Goal: Answer question/provide support: Share knowledge or assist other users

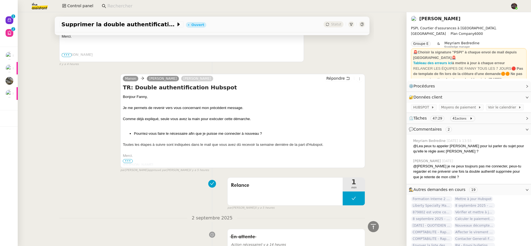
scroll to position [764, 0]
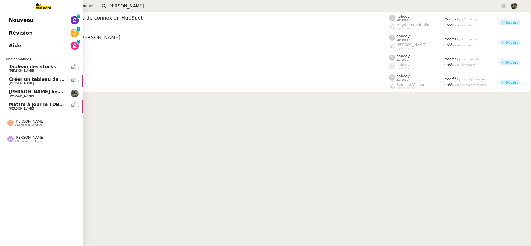
click at [28, 25] on link "Nouveau 0 1 2 3 4 5 6 7 8 9" at bounding box center [41, 20] width 83 height 13
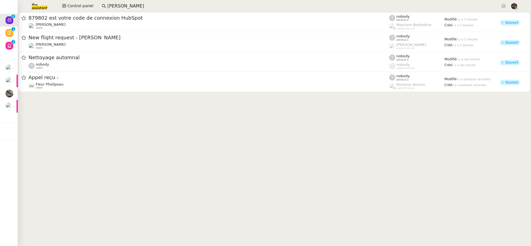
drag, startPoint x: 184, startPoint y: 97, endPoint x: 178, endPoint y: 100, distance: 6.3
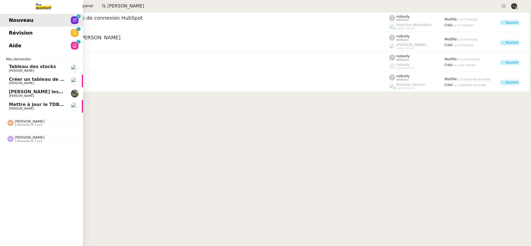
click at [48, 35] on link "Révision 0 1 2 3 4 5 6 7 8 9" at bounding box center [41, 33] width 83 height 13
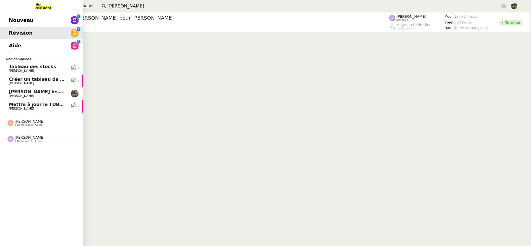
click at [53, 43] on link "Aide 0 1 2 3 4 5 6 7 8 9" at bounding box center [41, 45] width 83 height 13
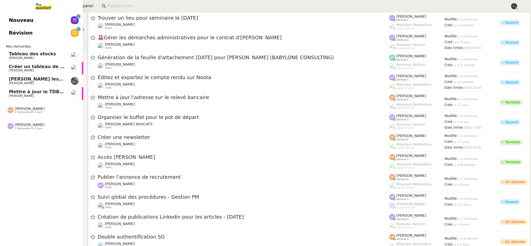
click at [14, 23] on span "Nouveau" at bounding box center [21, 20] width 25 height 8
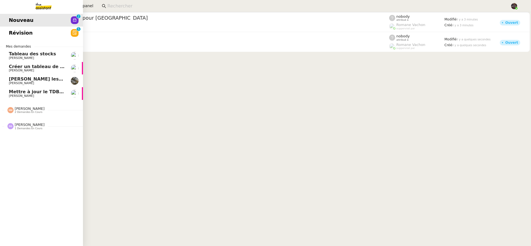
click at [28, 38] on link "Révision 0 1 2 3 4 5 6 7 8 9" at bounding box center [41, 33] width 83 height 13
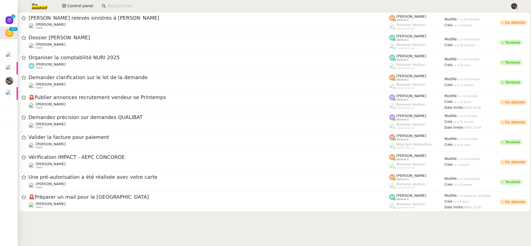
click at [147, 7] on input at bounding box center [305, 5] width 397 height 7
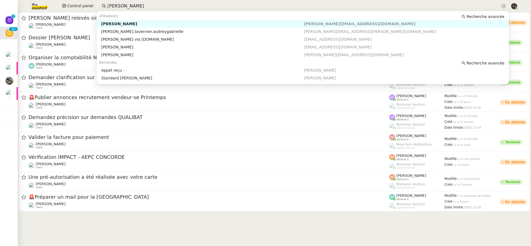
click at [131, 24] on div "Gabrielle Tavernier" at bounding box center [202, 23] width 203 height 5
type input "gabrielle taver"
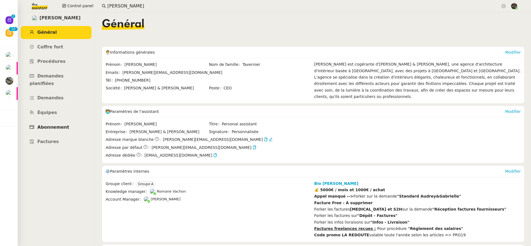
click at [57, 124] on span "Abonnement" at bounding box center [53, 126] width 32 height 5
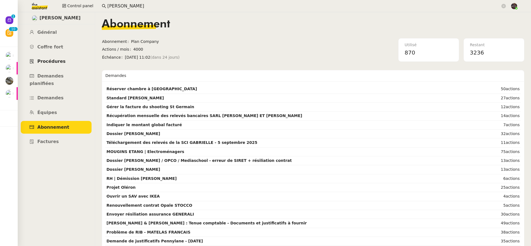
click at [58, 59] on span "Procédures" at bounding box center [51, 61] width 28 height 5
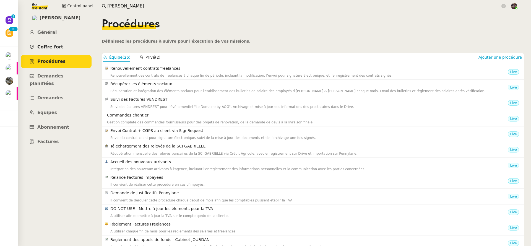
click at [58, 48] on span "Coffre fort" at bounding box center [50, 46] width 26 height 5
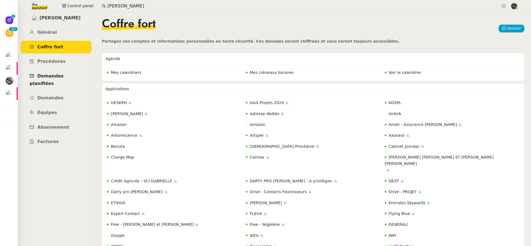
click at [57, 71] on link "Demandes planifiées" at bounding box center [56, 80] width 71 height 20
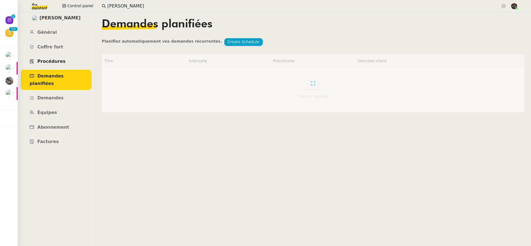
click at [58, 64] on link "Procédures" at bounding box center [56, 61] width 71 height 13
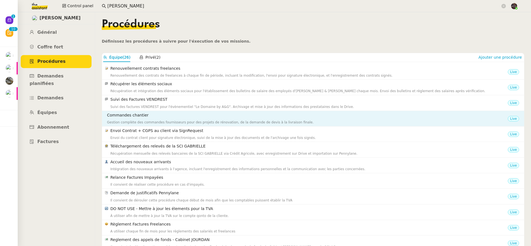
scroll to position [191, 0]
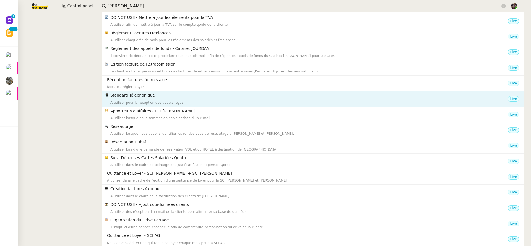
click at [161, 105] on div "À utiliser pour la réception des appels reçus" at bounding box center [308, 103] width 397 height 6
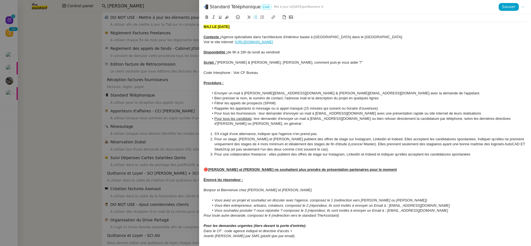
scroll to position [5, 0]
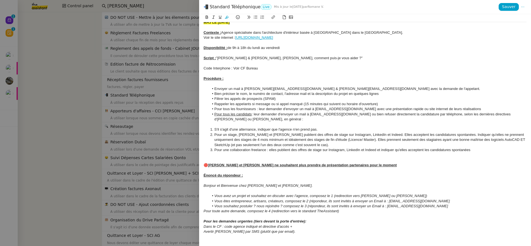
click at [327, 48] on div "Disponibilité : de 9h à 18h du lundi au vendredi" at bounding box center [365, 47] width 323 height 5
click at [322, 52] on div at bounding box center [365, 52] width 323 height 5
click at [336, 58] on div "Script : "Audrey & Gabrielle, Bonjour, comment puis-je vous aider ?"" at bounding box center [365, 58] width 323 height 5
click at [335, 67] on div "Code Interphone : Voir CF Bureau" at bounding box center [365, 68] width 323 height 5
click at [313, 76] on div "Procédure :" at bounding box center [365, 78] width 323 height 5
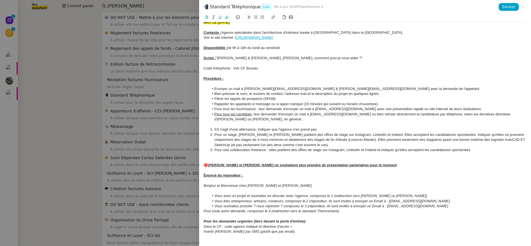
click at [310, 71] on div "Code Interphone : Voir CF Bureau" at bounding box center [365, 68] width 323 height 5
click at [311, 75] on div at bounding box center [365, 73] width 323 height 5
click at [308, 64] on div at bounding box center [365, 63] width 323 height 5
click at [306, 53] on div at bounding box center [365, 52] width 323 height 5
click at [300, 44] on div at bounding box center [365, 42] width 323 height 5
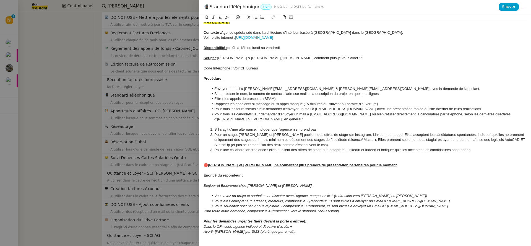
click at [301, 51] on div at bounding box center [365, 52] width 323 height 5
click at [296, 65] on div at bounding box center [365, 63] width 323 height 5
click at [276, 76] on div "Procédure :" at bounding box center [365, 78] width 323 height 5
click at [275, 72] on div at bounding box center [365, 73] width 323 height 5
click at [107, 50] on div at bounding box center [265, 123] width 531 height 246
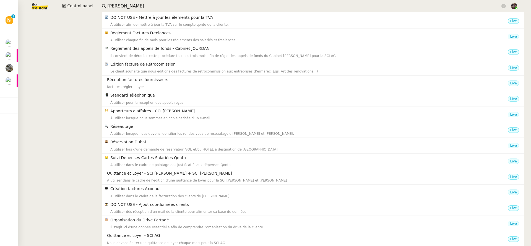
click at [39, 7] on img at bounding box center [35, 6] width 43 height 12
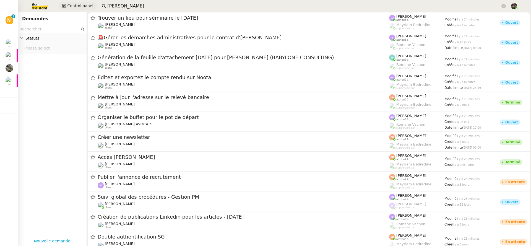
click at [65, 4] on button "Control panel" at bounding box center [78, 6] width 38 height 8
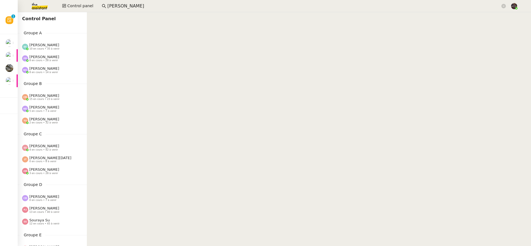
click at [67, 45] on div "Emelyne Foussier 10 en cours • 35 à venir" at bounding box center [54, 46] width 65 height 7
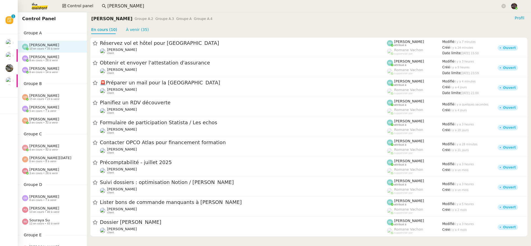
click at [66, 60] on div "Pauline Ribas 8 en cours • 28 à venir" at bounding box center [54, 58] width 65 height 7
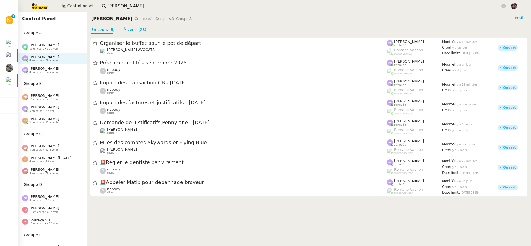
click at [65, 69] on div "Marie Orsoni 8 en cours • 14 à venir" at bounding box center [54, 69] width 65 height 7
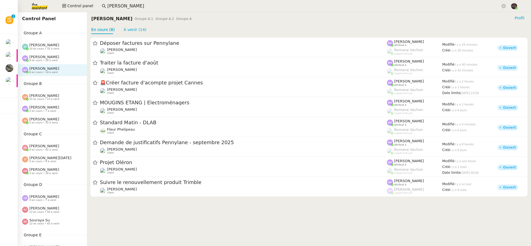
click at [64, 104] on div "Marylou Deybach 5 en cours • 7 à venir" at bounding box center [52, 109] width 69 height 12
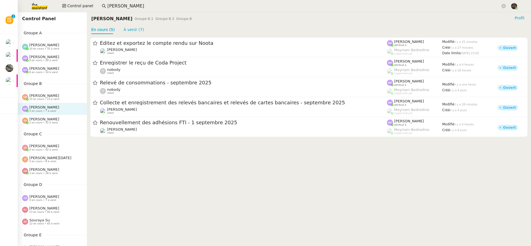
click at [64, 98] on div "Coralie Bordas 15 en cours • 23 à venir" at bounding box center [54, 96] width 65 height 7
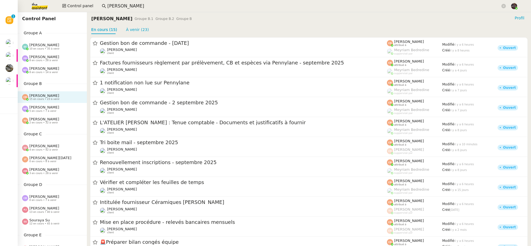
click at [64, 110] on div "Marylou Deybach 5 en cours • 7 à venir" at bounding box center [54, 108] width 65 height 7
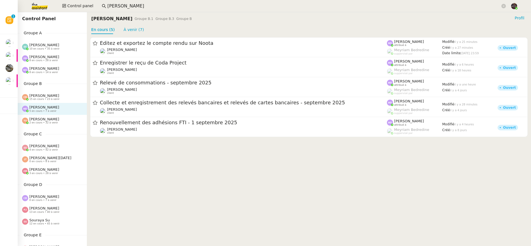
click at [54, 119] on div "Tatyana Orec 2 en cours • 32 à venir" at bounding box center [44, 120] width 30 height 7
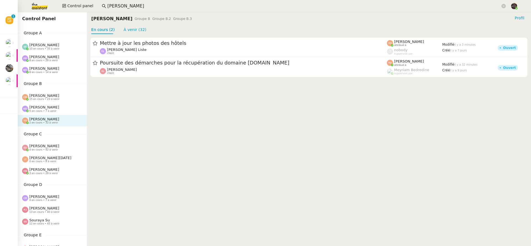
click at [56, 147] on div "Sheida Delpazir 4 en cours • 42 à venir" at bounding box center [44, 147] width 30 height 7
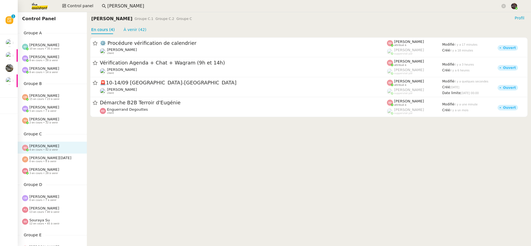
click at [56, 170] on div "Amyna Mehrez 3 en cours • 28 à venir" at bounding box center [44, 170] width 30 height 7
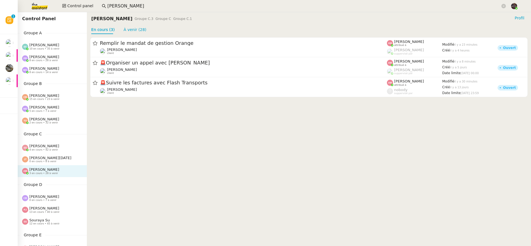
click at [58, 116] on div "Tatyana Orec 2 en cours • 32 à venir" at bounding box center [52, 121] width 69 height 12
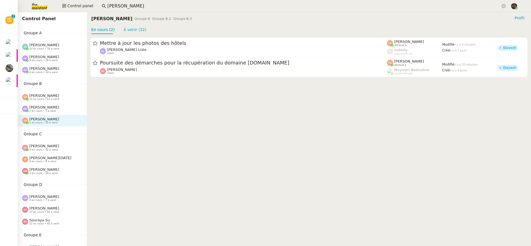
click at [54, 105] on div "Marylou Deybach 5 en cours • 7 à venir" at bounding box center [52, 109] width 69 height 12
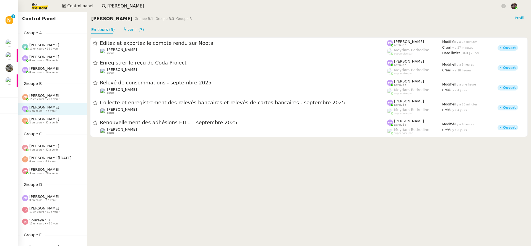
click at [54, 98] on span "15 en cours • 23 à venir" at bounding box center [44, 99] width 30 height 3
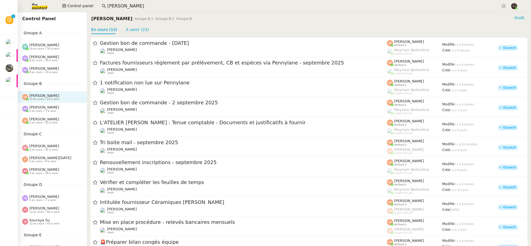
click at [56, 70] on div "Marie Orsoni 8 en cours • 14 à venir" at bounding box center [44, 69] width 30 height 7
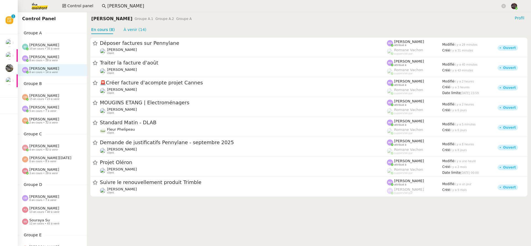
click at [52, 59] on span "8 en cours • 28 à venir" at bounding box center [43, 60] width 29 height 3
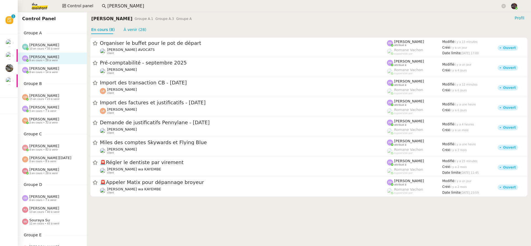
click at [51, 45] on span "[PERSON_NAME]" at bounding box center [44, 45] width 30 height 4
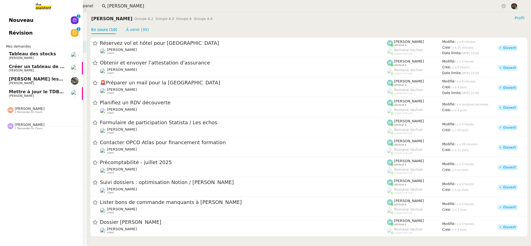
click at [16, 18] on span "Nouveau" at bounding box center [21, 20] width 25 height 8
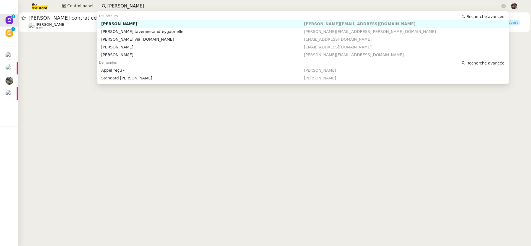
click at [133, 4] on input "gabrielle taver" at bounding box center [303, 5] width 393 height 7
click at [146, 24] on div "Gabrielle Tavernier" at bounding box center [202, 23] width 203 height 5
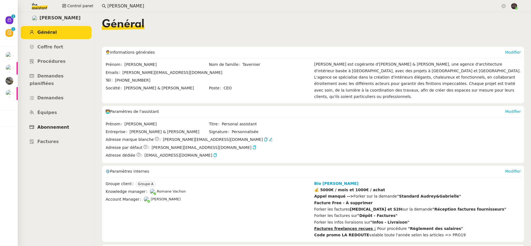
click at [70, 125] on link "Abonnement" at bounding box center [56, 127] width 71 height 13
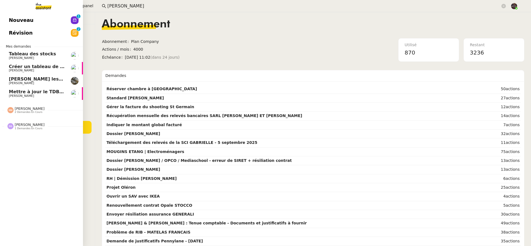
click at [30, 20] on link "Nouveau 0 1 2 3 4 5 6 7 8 9" at bounding box center [41, 20] width 83 height 13
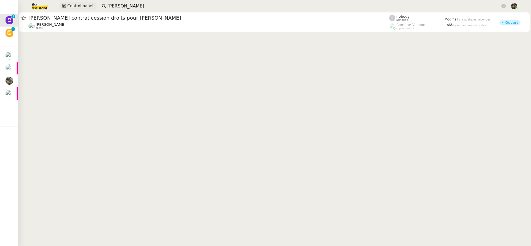
click at [76, 7] on span "Control panel" at bounding box center [80, 6] width 26 height 6
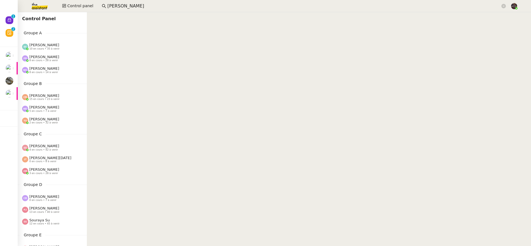
click at [57, 46] on span "[PERSON_NAME]" at bounding box center [44, 45] width 30 height 4
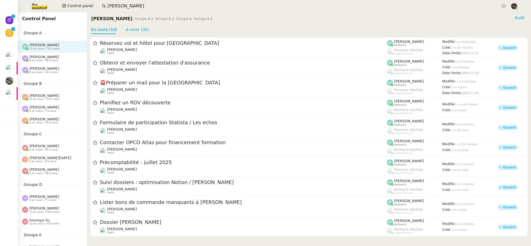
click at [55, 58] on div "Pauline Ribas 8 en cours • 28 à venir" at bounding box center [44, 58] width 30 height 7
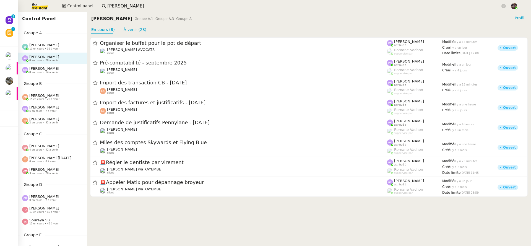
click at [60, 69] on div "Marie Orsoni 8 en cours • 14 à venir" at bounding box center [54, 69] width 65 height 7
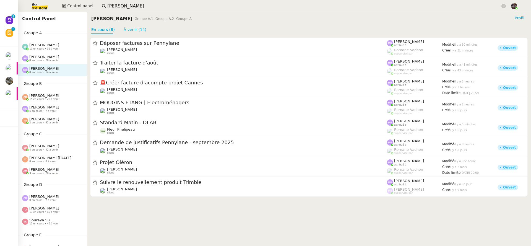
click at [56, 97] on div "Coralie Bordas 15 en cours • 23 à venir" at bounding box center [44, 96] width 30 height 7
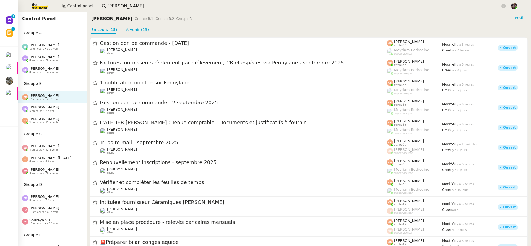
click at [57, 112] on div "Marylou Deybach 5 en cours • 7 à venir" at bounding box center [44, 108] width 30 height 7
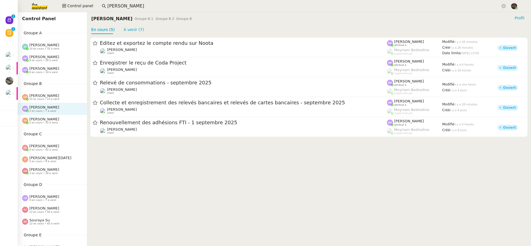
click at [56, 124] on span "2 en cours • 32 à venir" at bounding box center [43, 122] width 29 height 3
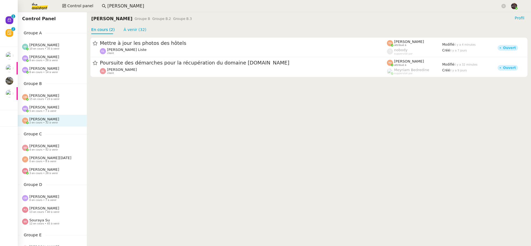
click at [56, 147] on div "Sheida Delpazir 4 en cours • 42 à venir" at bounding box center [44, 147] width 30 height 7
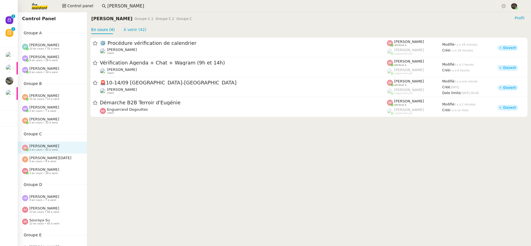
click at [55, 167] on div "Amyna Mehrez 3 en cours • 28 à venir" at bounding box center [44, 170] width 30 height 7
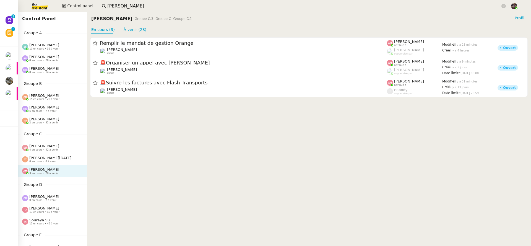
click at [46, 74] on div "Marie Orsoni 8 en cours • 14 à venir" at bounding box center [52, 70] width 69 height 12
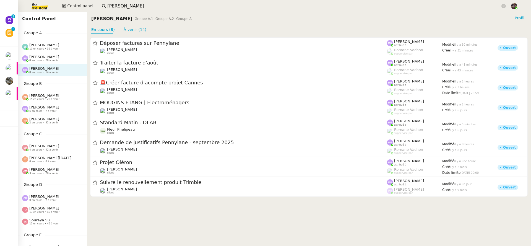
click at [50, 53] on div "Pauline Ribas 8 en cours • 28 à venir" at bounding box center [52, 59] width 69 height 12
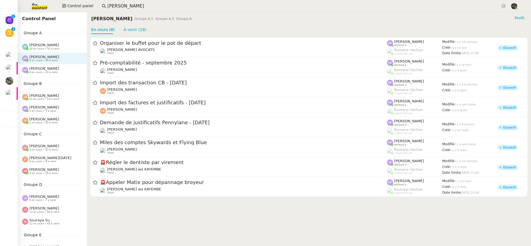
click at [61, 42] on div "Emelyne Foussier 10 en cours • 35 à venir" at bounding box center [52, 47] width 69 height 12
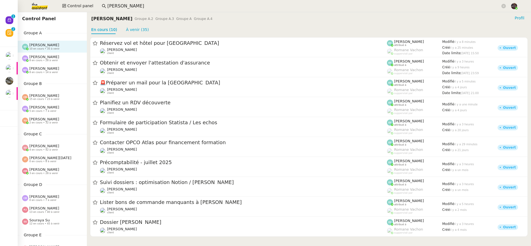
click at [63, 60] on div "Pauline Ribas 8 en cours • 28 à venir" at bounding box center [54, 58] width 65 height 7
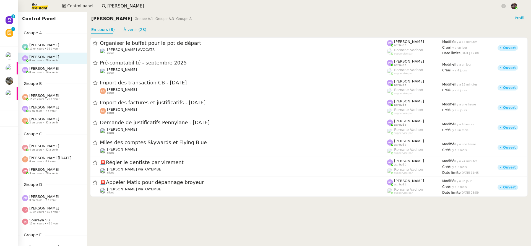
click at [59, 76] on div "Control Panel Groupe A Emelyne Foussier 10 en cours • 35 à venir Pauline Ribas …" at bounding box center [52, 129] width 69 height 234
click at [60, 73] on div "Marie Orsoni 8 en cours • 14 à venir" at bounding box center [54, 69] width 65 height 7
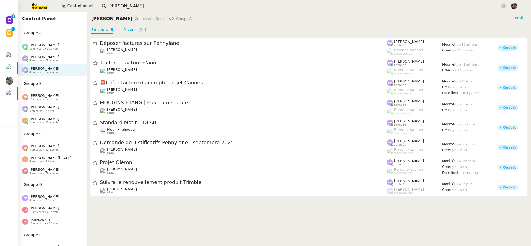
click at [55, 59] on span "8 en cours • 28 à venir" at bounding box center [43, 60] width 29 height 3
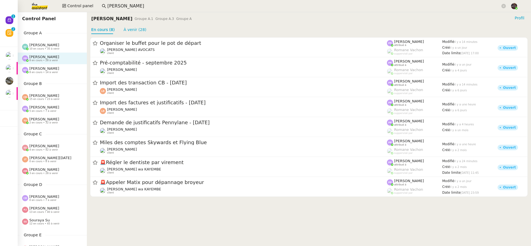
click at [60, 46] on div "Emelyne Foussier 10 en cours • 35 à venir" at bounding box center [54, 46] width 65 height 7
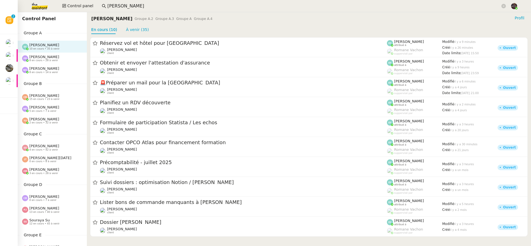
click at [43, 1] on img at bounding box center [35, 6] width 43 height 12
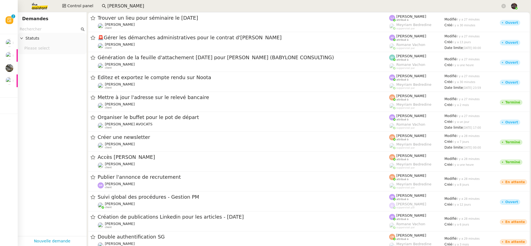
click at [37, 5] on img at bounding box center [35, 6] width 43 height 12
click at [50, 28] on input "text" at bounding box center [50, 29] width 60 height 6
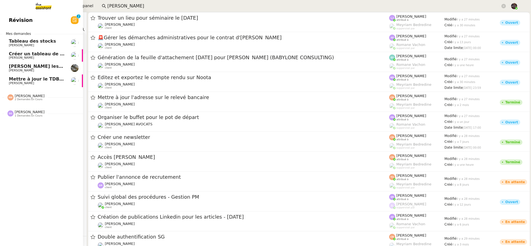
click at [13, 21] on span "Révision" at bounding box center [21, 20] width 24 height 8
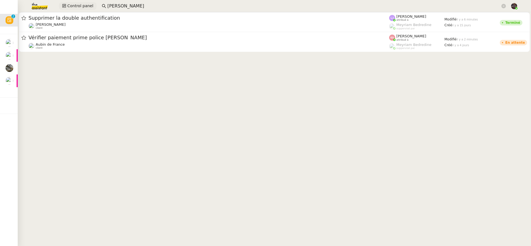
click at [79, 7] on span "Control panel" at bounding box center [80, 6] width 26 height 6
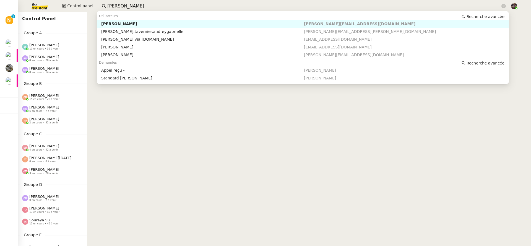
click at [119, 4] on input "gabrielle taver" at bounding box center [303, 5] width 393 height 7
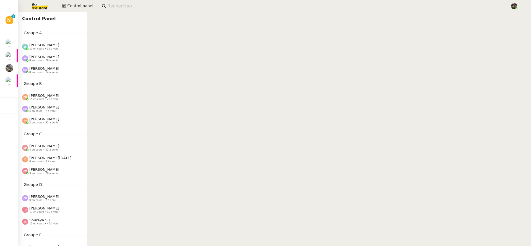
click at [38, 18] on span "Control Panel" at bounding box center [39, 18] width 34 height 5
click at [35, 38] on div "Groupe A Emelyne Foussier 10 en cours • 35 à venir Pauline Ribas 8 en cours • 2…" at bounding box center [52, 53] width 69 height 46
click at [38, 47] on span "10 en cours • 35 à venir" at bounding box center [44, 48] width 30 height 3
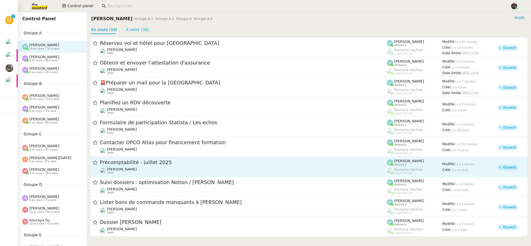
click at [143, 164] on span "Précomptabilité - juillet 2025" at bounding box center [243, 162] width 287 height 5
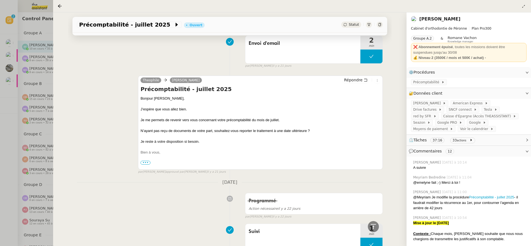
scroll to position [2541, 0]
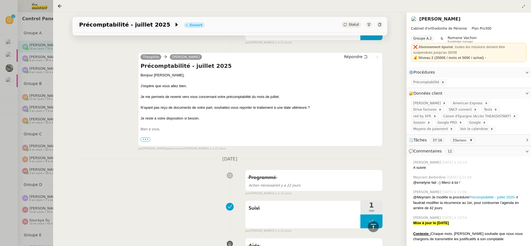
click at [36, 123] on div at bounding box center [265, 123] width 531 height 246
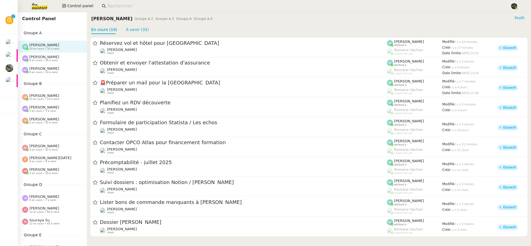
click at [43, 10] on img at bounding box center [35, 6] width 43 height 12
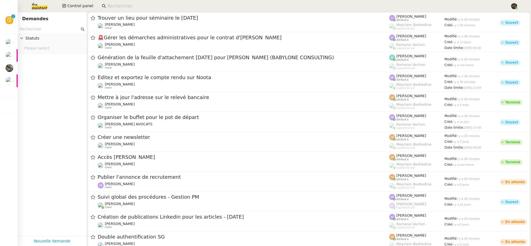
click at [38, 9] on img at bounding box center [35, 6] width 43 height 12
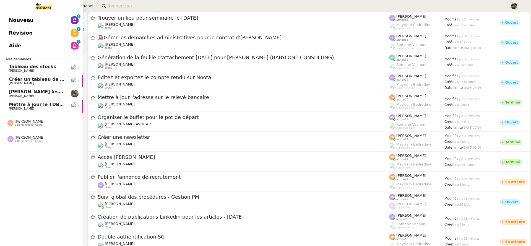
click at [38, 24] on link "Nouveau 0 1 2 3 4 5 6 7 8 9" at bounding box center [41, 20] width 83 height 13
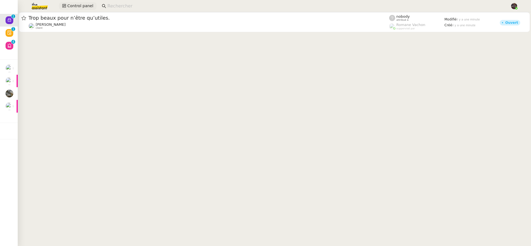
click at [74, 3] on span "Control panel" at bounding box center [80, 6] width 26 height 6
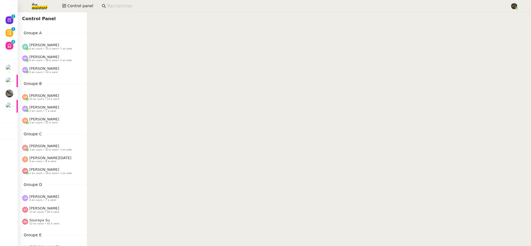
click at [51, 57] on div "Pauline Ribas 6 en cours • 28 à venir • 2 en aide" at bounding box center [50, 58] width 43 height 7
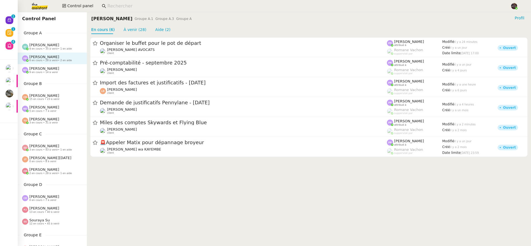
click at [41, 4] on img at bounding box center [35, 6] width 43 height 12
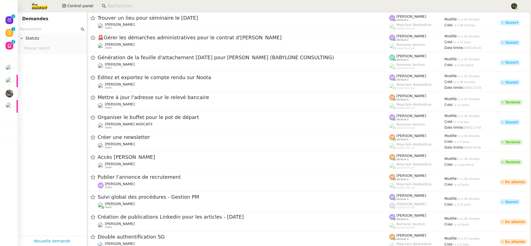
click at [59, 29] on input "text" at bounding box center [50, 29] width 60 height 6
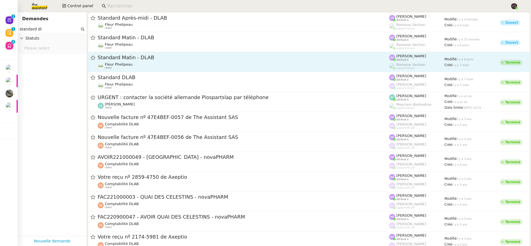
type input "standard dl"
click at [147, 62] on div "Fleur Phelipeau client" at bounding box center [243, 65] width 291 height 7
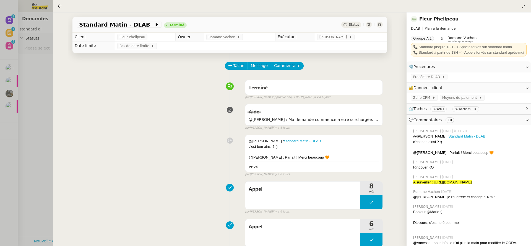
click at [52, 95] on div at bounding box center [265, 123] width 531 height 246
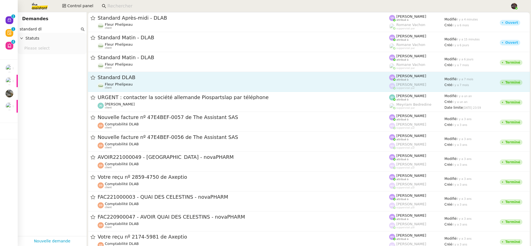
click at [158, 77] on span "Standard DLAB" at bounding box center [243, 77] width 291 height 5
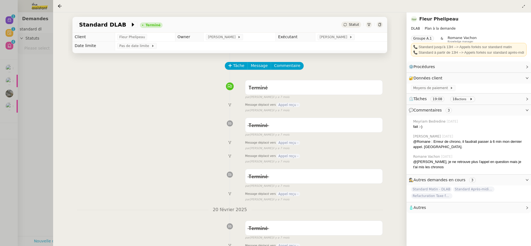
click at [33, 102] on div at bounding box center [265, 123] width 531 height 246
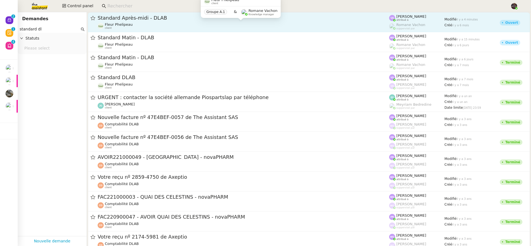
click at [152, 27] on div "Fleur Phelipeau client" at bounding box center [243, 25] width 291 height 7
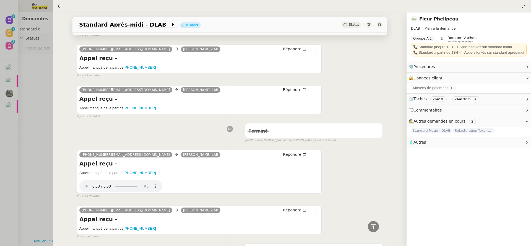
scroll to position [287, 0]
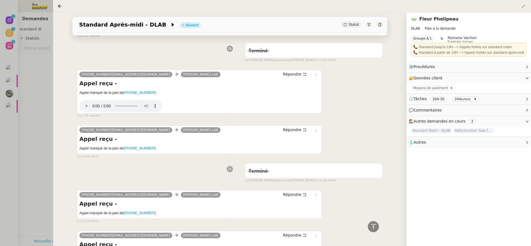
click at [19, 98] on div at bounding box center [265, 123] width 531 height 246
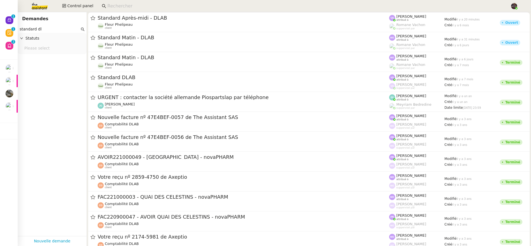
click at [75, 24] on nz-page-header "Demandes" at bounding box center [52, 18] width 69 height 13
click at [70, 31] on input "standard dl" at bounding box center [50, 29] width 60 height 6
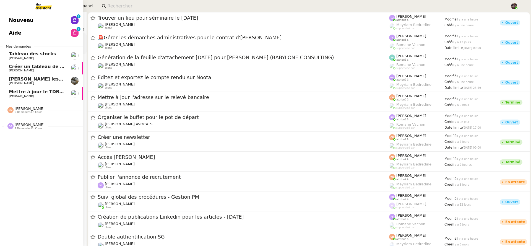
click at [18, 77] on span "[PERSON_NAME] les tâches pour [PERSON_NAME]" at bounding box center [71, 78] width 124 height 5
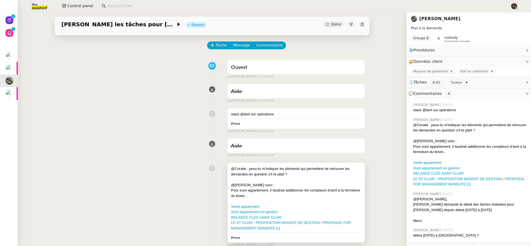
scroll to position [22, 0]
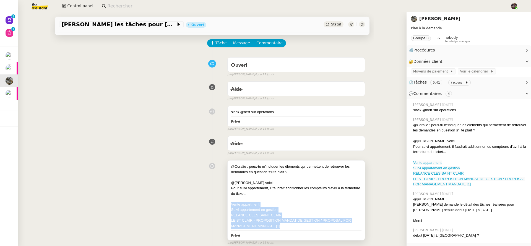
drag, startPoint x: 300, startPoint y: 228, endPoint x: 225, endPoint y: 204, distance: 78.9
click at [228, 204] on div "@Coralie : peux-tu m'indiquer les éléments qui permettent de retrouver les dema…" at bounding box center [296, 200] width 137 height 80
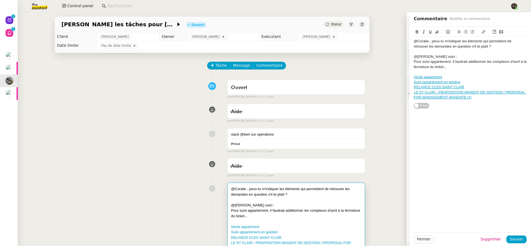
click at [422, 78] on link "Vente appartment" at bounding box center [428, 77] width 28 height 4
click at [108, 118] on div "Aide false par Coralie B. il y a 11 jours" at bounding box center [212, 112] width 306 height 22
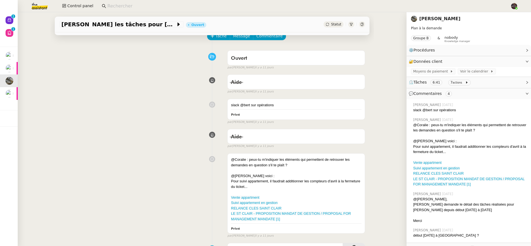
scroll to position [103, 0]
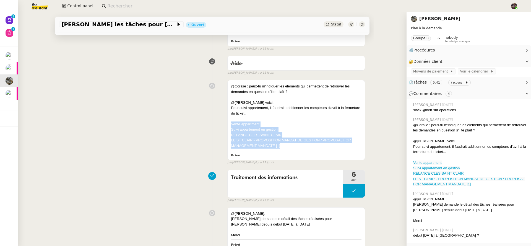
drag, startPoint x: 299, startPoint y: 148, endPoint x: 223, endPoint y: 127, distance: 79.1
click at [223, 127] on div "@Coralie : peux-tu m'indiquer les éléments qui permettent de retrouver les dema…" at bounding box center [212, 120] width 306 height 87
copy div "Vente appartment Suivi appartement en gestion RELANCE CLES SAINT CLAIR ﻿LE ST C…"
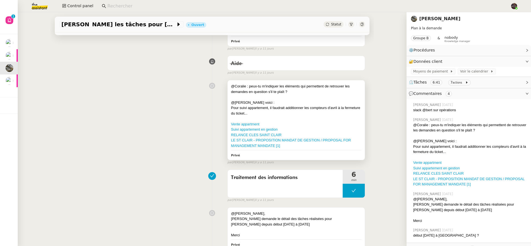
click at [286, 107] on div "Pour suivi appartement, il faudrait additionner les compteurs d'avril à la ferm…" at bounding box center [296, 110] width 131 height 11
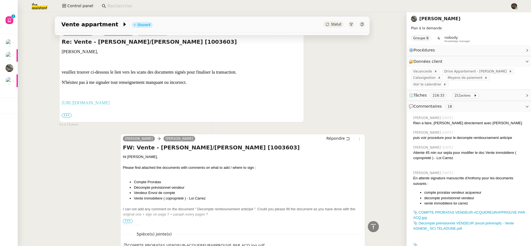
scroll to position [1803, 0]
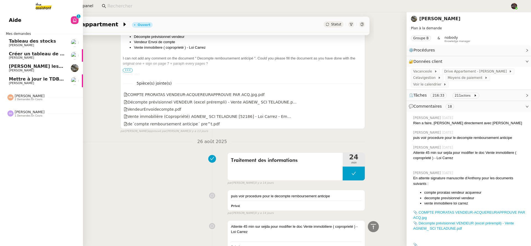
click at [9, 68] on span "[PERSON_NAME] les tâches pour [PERSON_NAME]" at bounding box center [71, 66] width 124 height 5
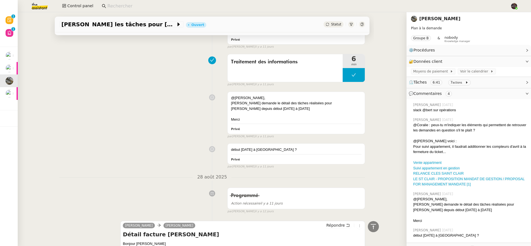
scroll to position [394, 0]
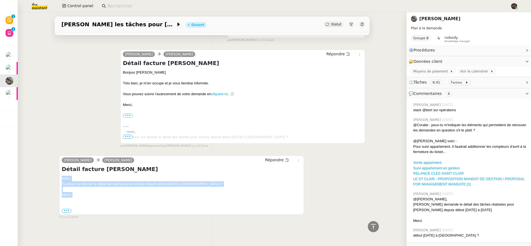
drag, startPoint x: 104, startPoint y: 196, endPoint x: 52, endPoint y: 171, distance: 57.5
copy div "Hello, Tu peux me donner le détail des tâches pour Antony depuis début avril 20…"
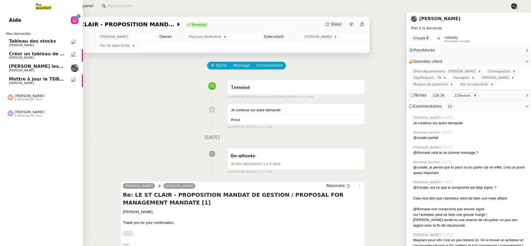
click at [12, 81] on span "[PERSON_NAME]" at bounding box center [21, 83] width 25 height 4
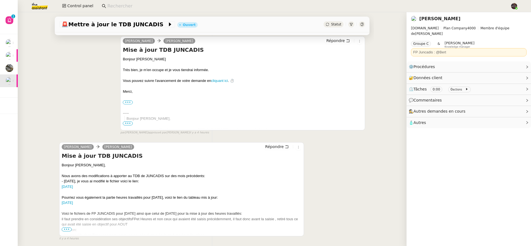
scroll to position [96, 0]
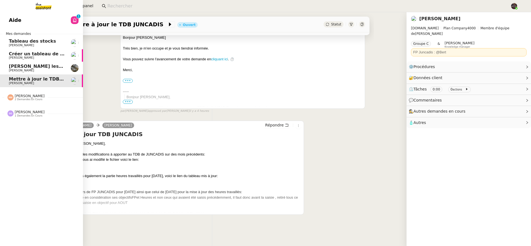
click at [14, 66] on span "[PERSON_NAME] les tâches pour [PERSON_NAME]" at bounding box center [71, 66] width 124 height 5
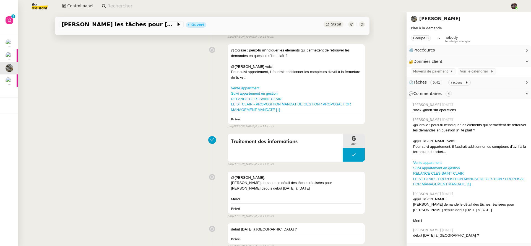
scroll to position [387, 0]
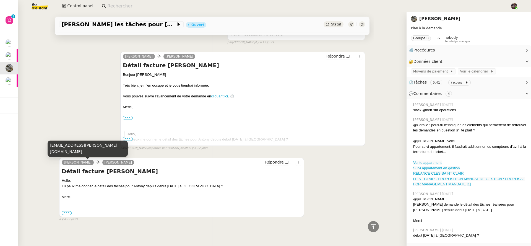
click at [79, 148] on div "[EMAIL_ADDRESS][PERSON_NAME][DOMAIN_NAME]" at bounding box center [88, 148] width 80 height 16
click at [79, 150] on div "[EMAIL_ADDRESS][PERSON_NAME][DOMAIN_NAME]" at bounding box center [88, 148] width 80 height 16
copy div "[EMAIL_ADDRESS][PERSON_NAME][DOMAIN_NAME]"
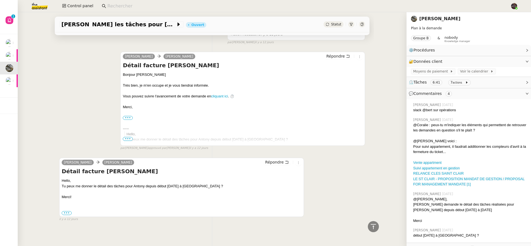
click at [100, 188] on div "Tu peux me donner le détail des tâches pour Antony depuis début [DATE] à [GEOGR…" at bounding box center [182, 186] width 240 height 6
drag, startPoint x: 100, startPoint y: 188, endPoint x: 140, endPoint y: 187, distance: 39.3
click at [140, 187] on div "Tu peux me donner le détail des tâches pour Antony depuis début [DATE] à [GEOGR…" at bounding box center [182, 186] width 240 height 6
copy div "détail des tâches pour [PERSON_NAME]"
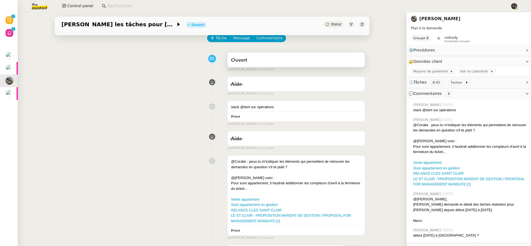
scroll to position [0, 0]
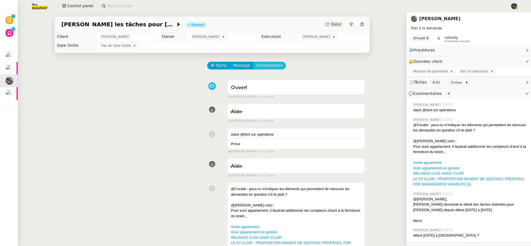
click at [274, 65] on span "Commentaire" at bounding box center [269, 65] width 26 height 6
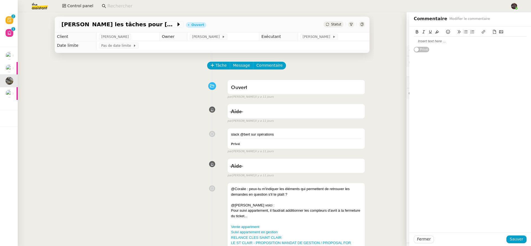
click at [439, 42] on div at bounding box center [470, 41] width 113 height 5
click at [518, 236] on span "Sauver" at bounding box center [517, 239] width 14 height 6
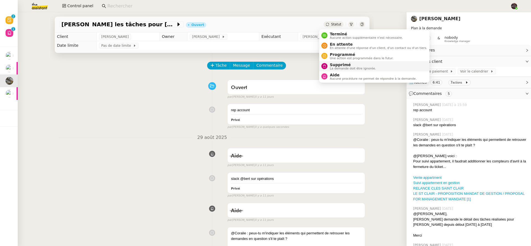
click at [337, 63] on span "Supprimé" at bounding box center [353, 65] width 46 height 4
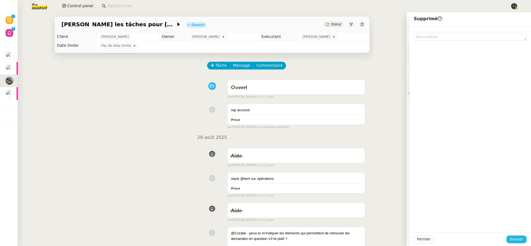
click at [512, 241] on span "Sauver" at bounding box center [517, 239] width 14 height 6
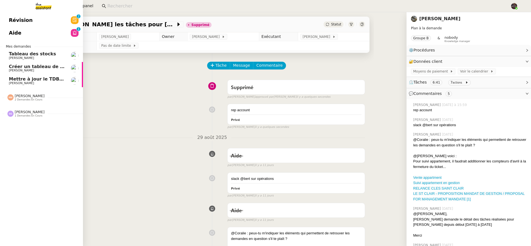
click at [28, 28] on link "Aide 0 1 2 3 4 5 6 7 8 9" at bounding box center [41, 33] width 83 height 13
